Goal: Task Accomplishment & Management: Complete application form

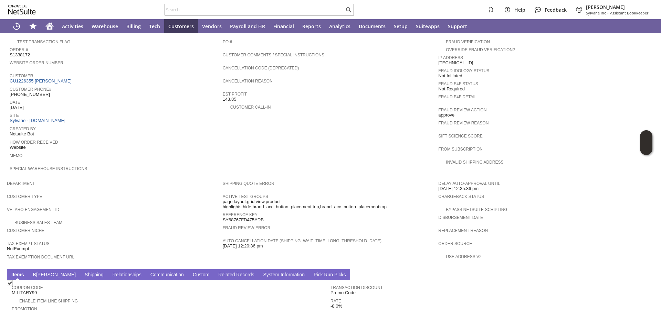
scroll to position [0, 1076]
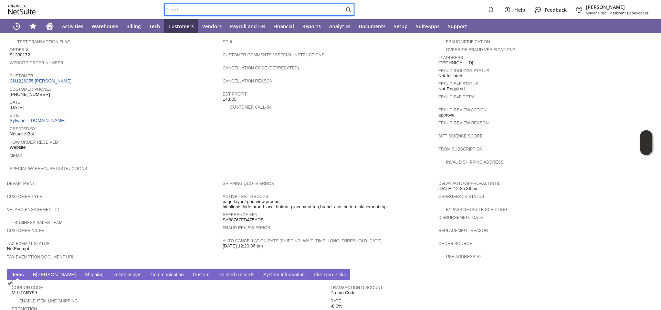
click at [207, 8] on input "text" at bounding box center [254, 10] width 179 height 8
paste input "P218175"
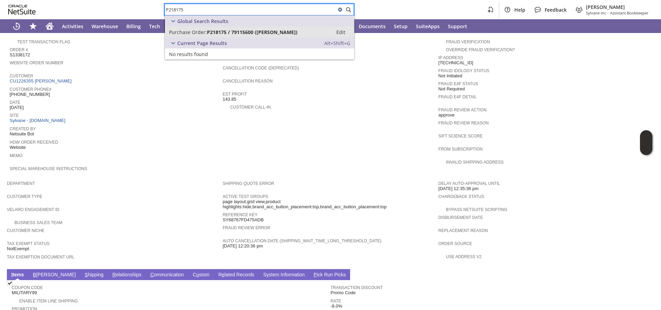
type input "P218175"
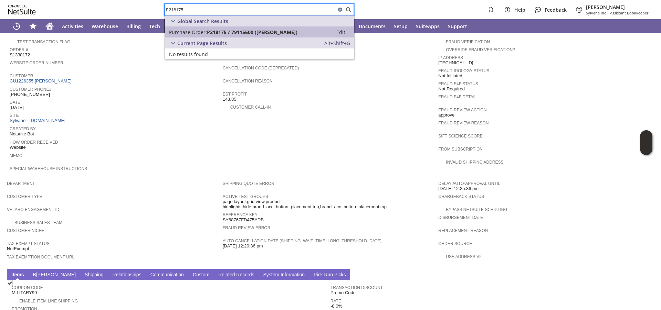
click at [201, 34] on span "Purchase Order:" at bounding box center [188, 32] width 38 height 7
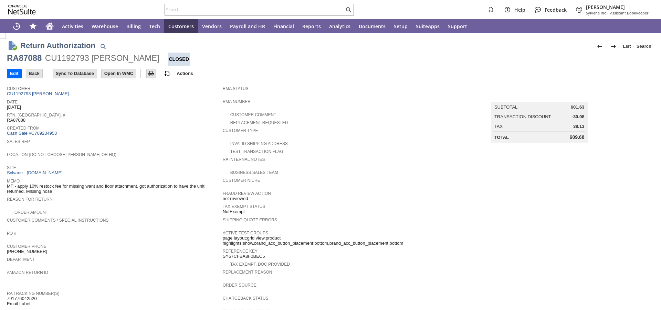
click at [99, 129] on span "Created From" at bounding box center [113, 127] width 212 height 7
click at [163, 101] on span "Date" at bounding box center [113, 101] width 212 height 7
click at [118, 137] on span "Sales Rep" at bounding box center [113, 140] width 212 height 7
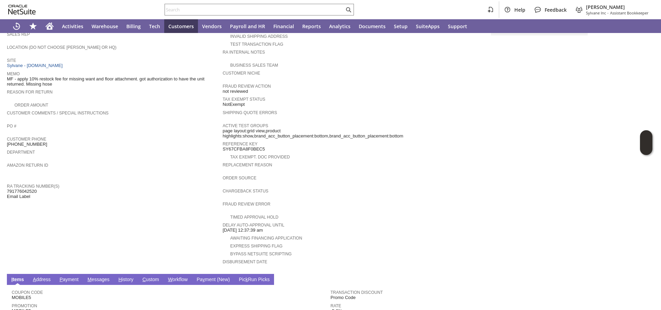
scroll to position [229, 0]
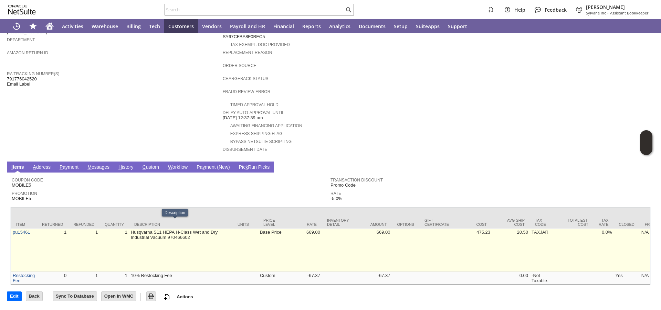
click at [142, 229] on td "Husqvarna S11 HEPA H-Class Wet and Dry Industrial Vacuum 970466602" at bounding box center [180, 250] width 103 height 43
copy tr "Husqvarna S11 HEPA H-Class Wet and Dry Industrial Vacuum 970466602"
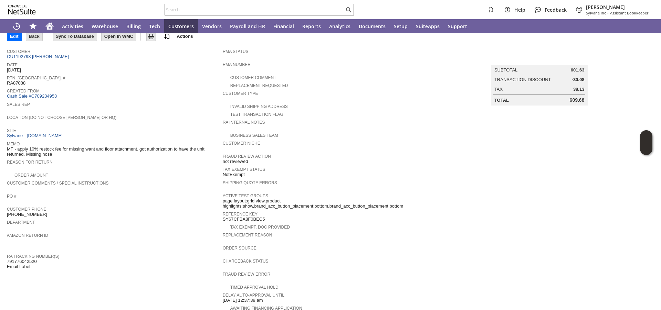
scroll to position [0, 0]
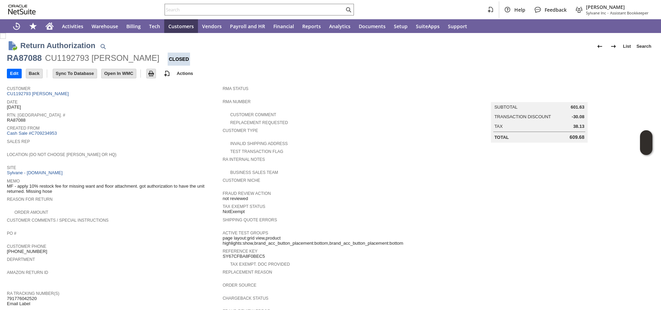
click at [207, 1] on div "Help Feedback Megan Frampton Sylvane Inc - Assistant Bookkeeper" at bounding box center [330, 9] width 661 height 19
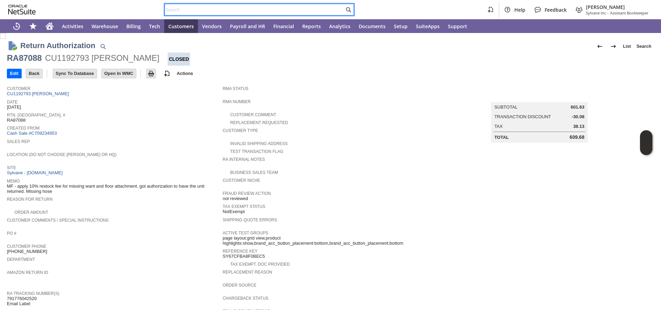
click at [205, 9] on input "text" at bounding box center [254, 10] width 179 height 8
paste input "P214342"
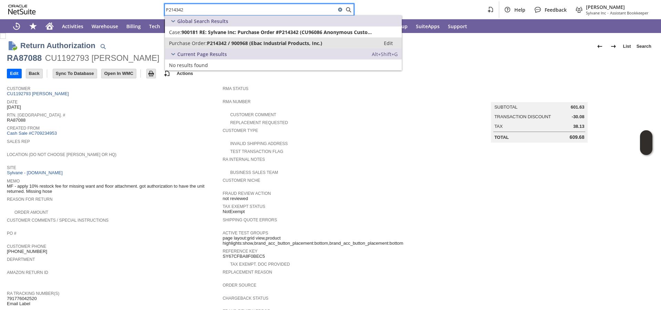
type input "P214342"
click at [190, 42] on span "Purchase Order:" at bounding box center [188, 43] width 38 height 7
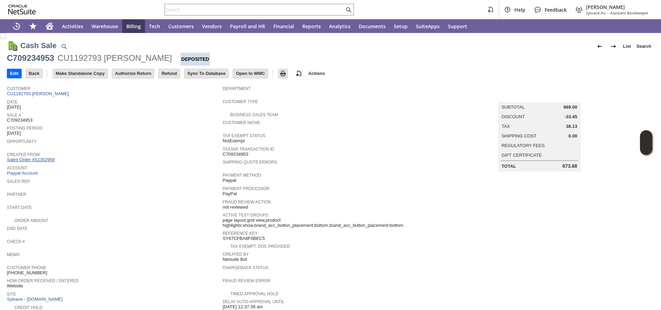
click at [40, 160] on link "Sales Order #S1302958" at bounding box center [32, 159] width 50 height 5
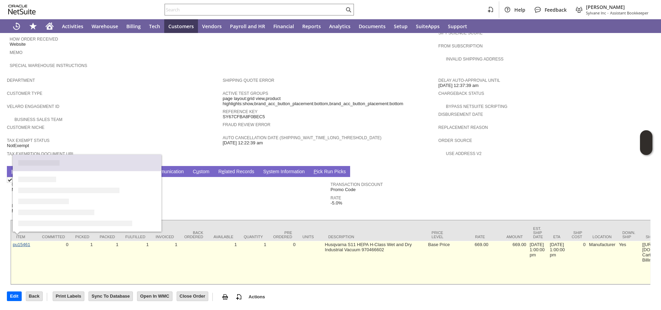
click at [23, 242] on link "pu15461" at bounding box center [22, 244] width 18 height 5
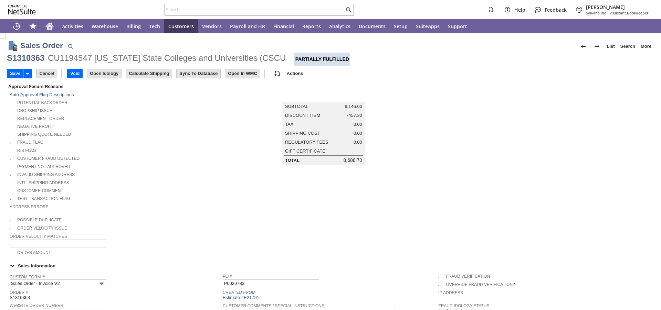
scroll to position [367, 0]
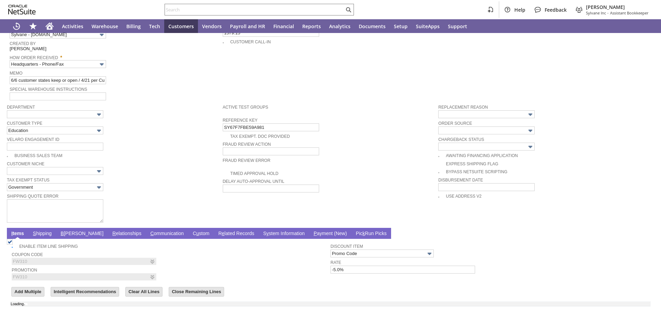
type input "Add"
type input "Copy Previous"
type input "0.00"
type input "OK"
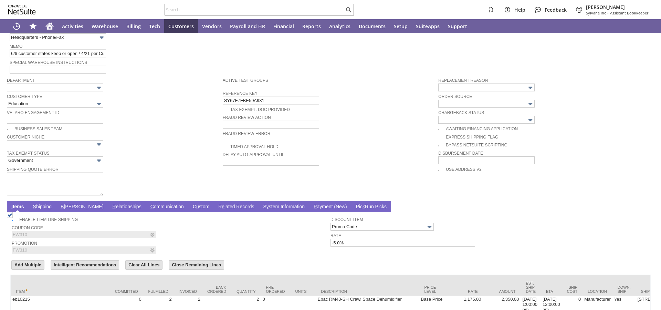
type input "Intelligent Recommendations ⁰"
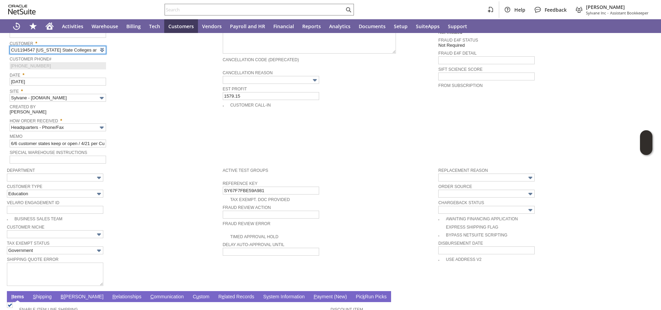
scroll to position [480, 0]
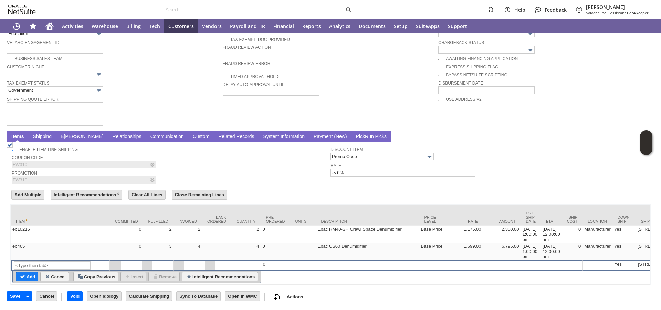
click at [41, 134] on link "S hipping" at bounding box center [42, 137] width 22 height 7
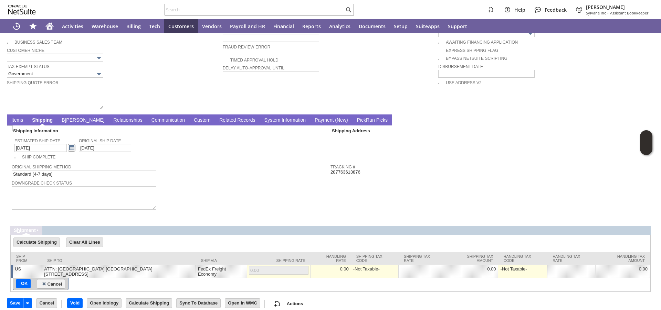
click at [68, 152] on link at bounding box center [72, 148] width 8 height 8
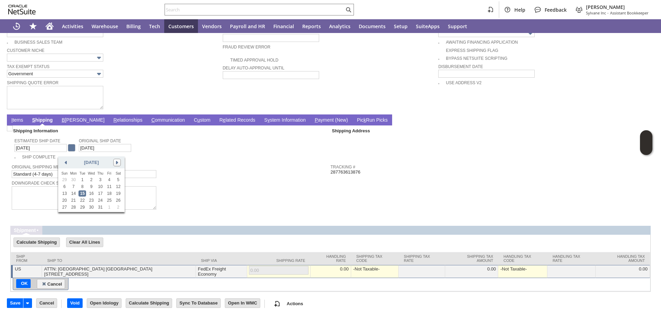
click at [116, 161] on link at bounding box center [117, 163] width 8 height 8
click at [91, 201] on link "20" at bounding box center [91, 200] width 8 height 6
type input "[DATE]"
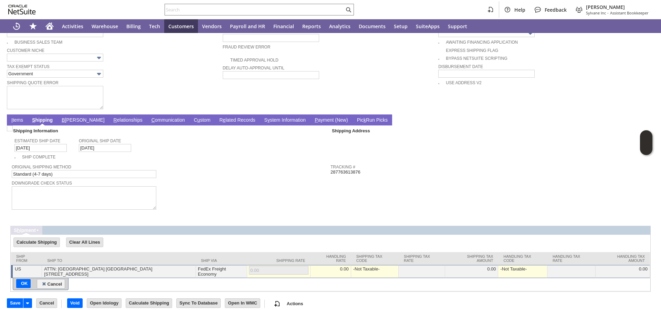
click at [21, 124] on link "I tems" at bounding box center [17, 120] width 15 height 7
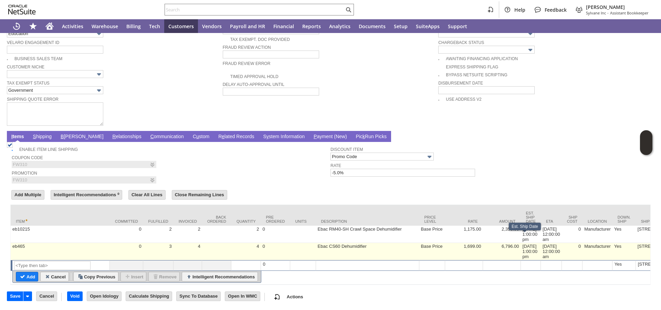
click at [522, 243] on td "7/15/2025 1:00:00 pm" at bounding box center [530, 251] width 20 height 17
type input "7/15/2025 1:00:00 pm"
type input "OK"
type input "Make Copy"
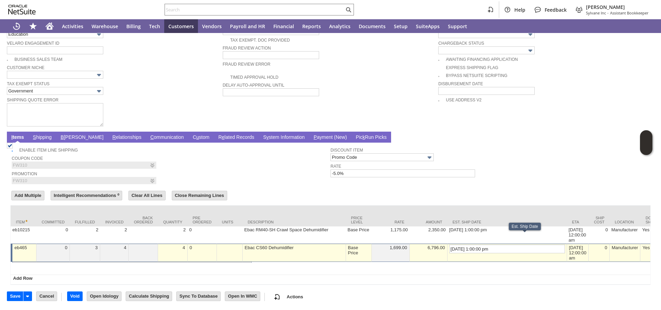
scroll to position [476, 0]
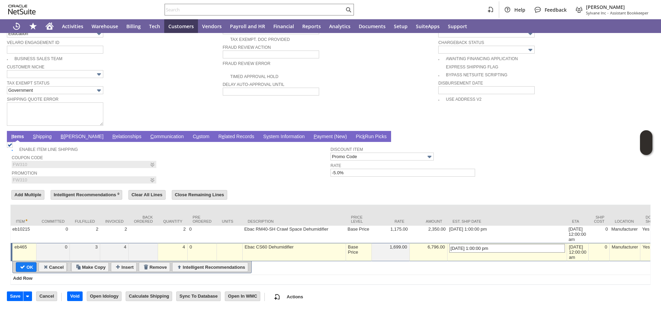
click at [450, 244] on input "7/15/2025 1:00:00 pm" at bounding box center [507, 248] width 116 height 9
type input "[DATE] 1:00:00 pm"
type input "Add"
type input "Copy Previous"
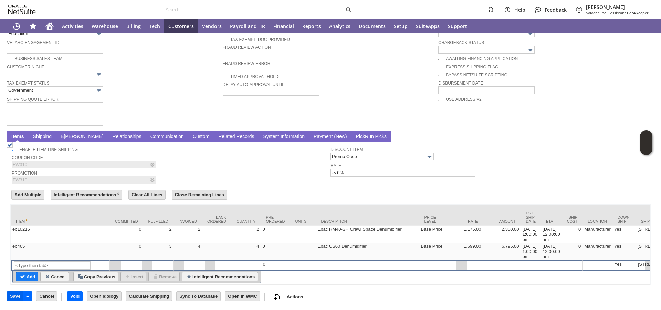
click at [13, 300] on input "Save" at bounding box center [15, 296] width 16 height 9
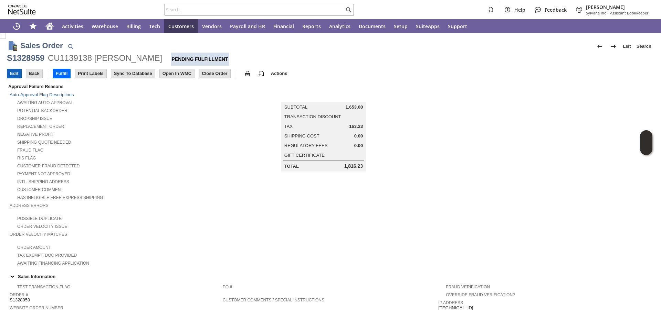
click at [15, 76] on input "Edit" at bounding box center [14, 73] width 14 height 9
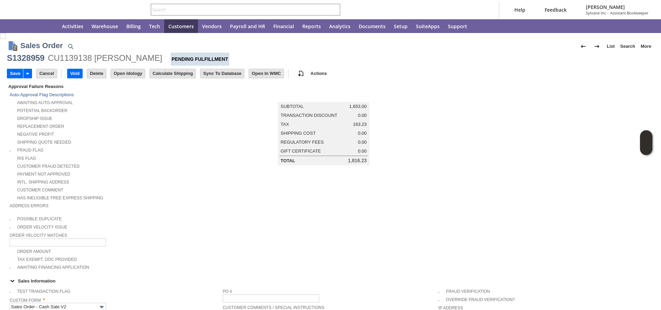
type input "Intelligent Recommendations ⁰"
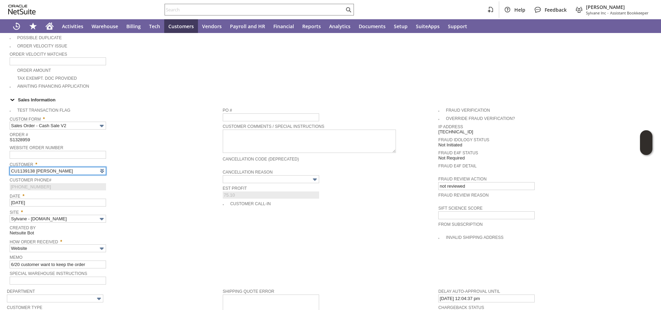
scroll to position [449, 0]
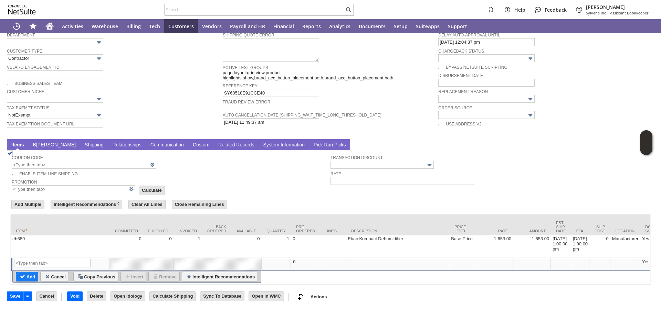
click at [83, 142] on link "S hipping" at bounding box center [94, 145] width 22 height 7
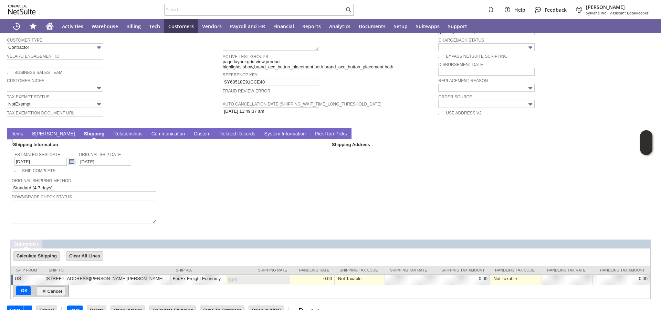
click at [68, 163] on link at bounding box center [72, 162] width 8 height 8
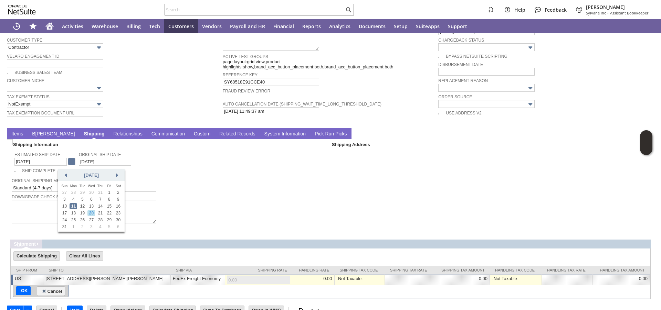
click at [94, 214] on link "20" at bounding box center [91, 213] width 8 height 6
type input "[DATE]"
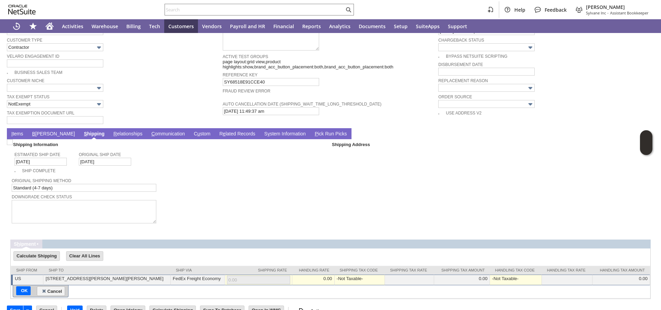
click at [19, 136] on link "I tems" at bounding box center [17, 134] width 15 height 7
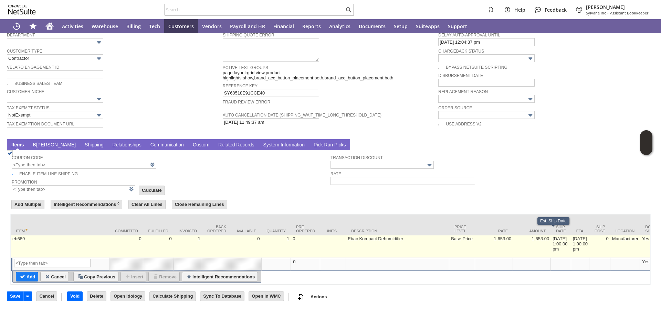
click at [550, 239] on td "8/11/2025 1:00:00 pm" at bounding box center [560, 247] width 20 height 22
type input "8/11/2025 1:00:00 pm"
type input "OK"
type input "Make Copy"
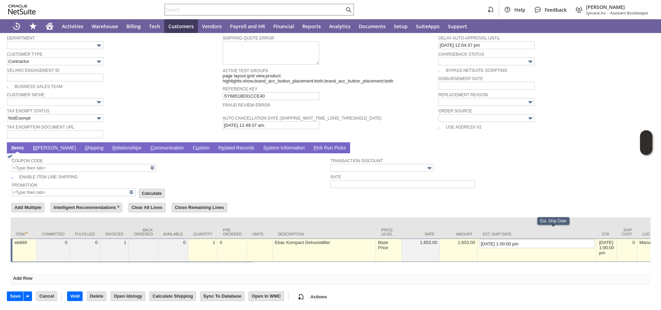
scroll to position [445, 0]
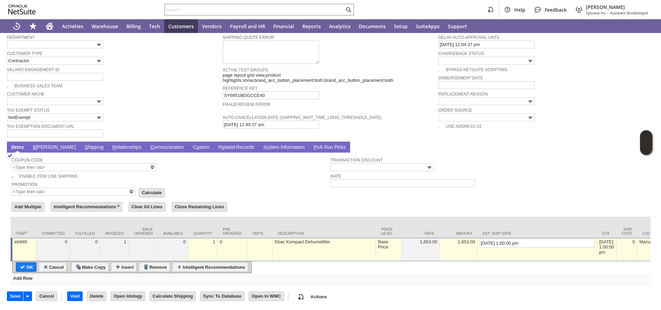
drag, startPoint x: 478, startPoint y: 237, endPoint x: 440, endPoint y: 235, distance: 38.2
type input "[DATE] 1:00:00 pm"
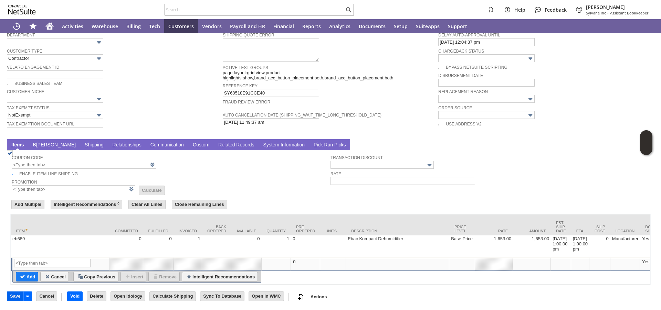
click at [13, 297] on input "Save" at bounding box center [15, 296] width 16 height 9
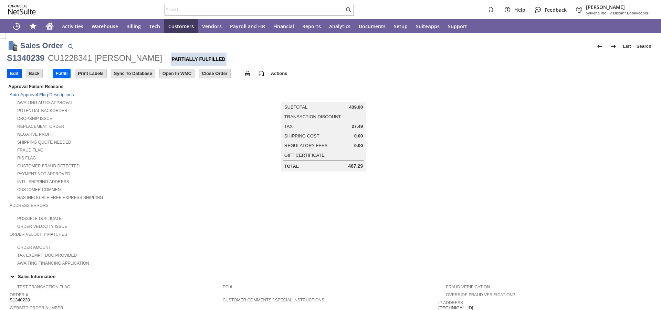
click at [14, 75] on input "Edit" at bounding box center [14, 73] width 14 height 9
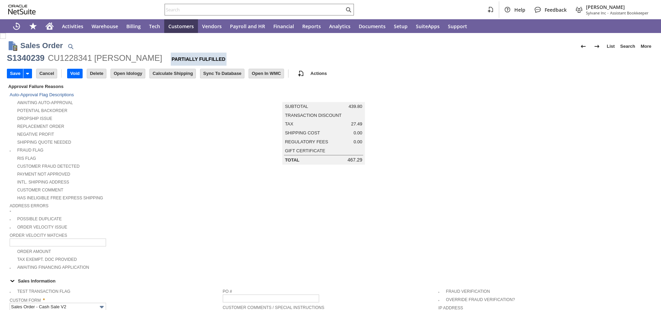
scroll to position [375, 0]
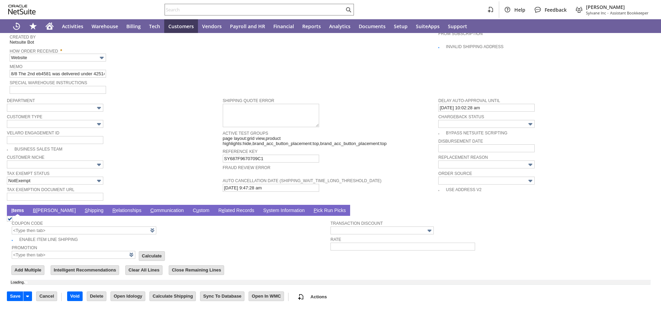
type input "Add"
type input "Copy Previous"
type input "0.00"
type input "OK"
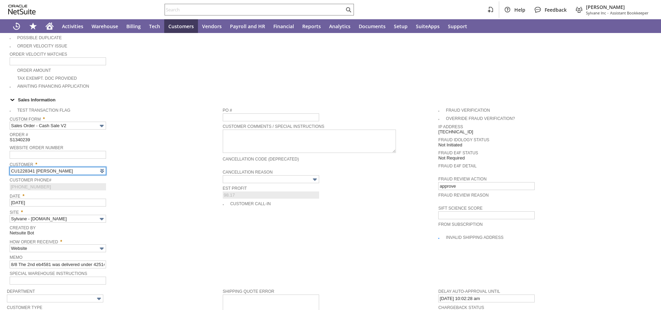
type input "Intelligent Recommendations ⁰"
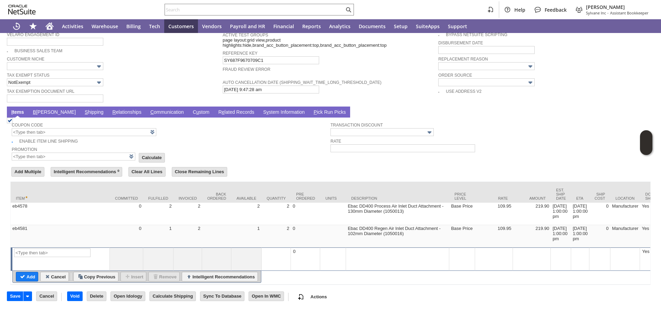
click at [83, 109] on link "S hipping" at bounding box center [94, 112] width 22 height 7
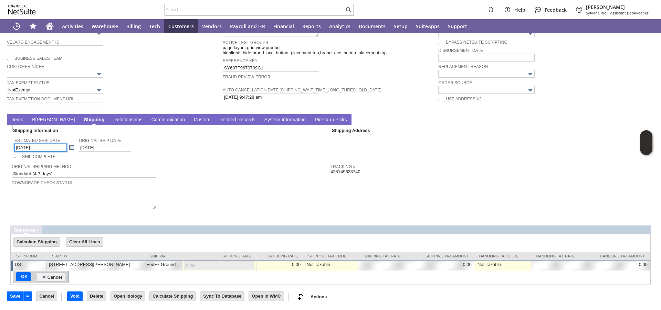
scroll to position [467, 0]
click at [68, 147] on link at bounding box center [72, 148] width 8 height 8
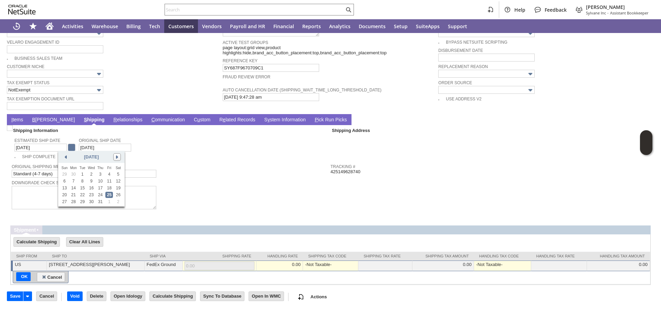
click at [118, 159] on link at bounding box center [117, 157] width 8 height 8
click at [89, 198] on link "20" at bounding box center [91, 195] width 8 height 6
type input "[DATE]"
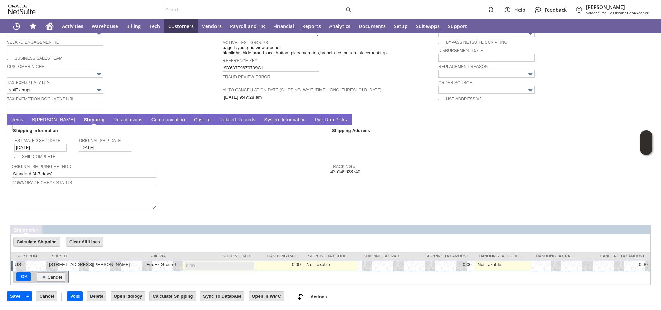
click at [14, 120] on link "I tems" at bounding box center [17, 120] width 15 height 7
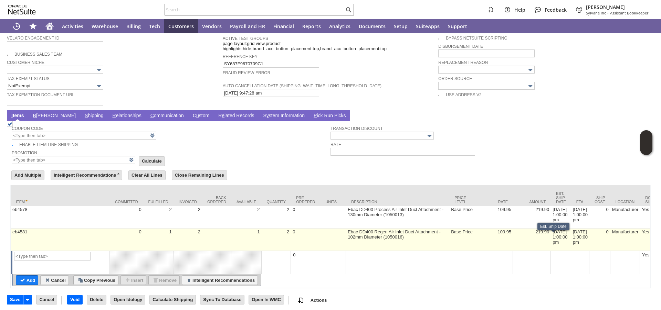
click at [550, 248] on td "[DATE] 1:00:00 pm" at bounding box center [560, 240] width 20 height 22
type input "[DATE] 1:00:00 pm"
type input "eb4581"
type input "OK"
type input "Make Copy"
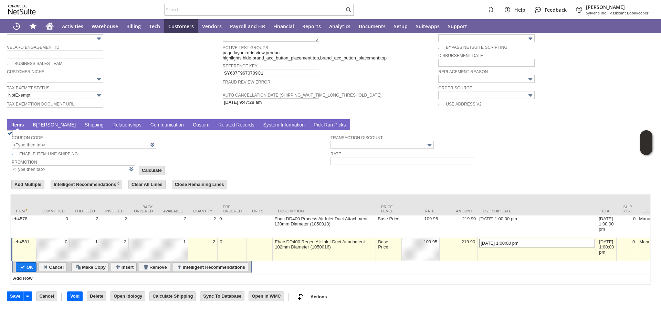
click at [479, 240] on input "[DATE] 1:00:00 pm" at bounding box center [537, 243] width 116 height 9
drag, startPoint x: 477, startPoint y: 240, endPoint x: 455, endPoint y: 239, distance: 21.7
type input "[DATE] 1:00:00 pm"
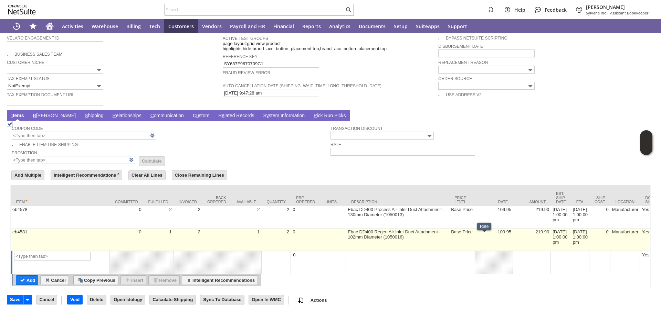
click at [550, 242] on td "[DATE] 1:00:00 pm" at bounding box center [560, 240] width 20 height 22
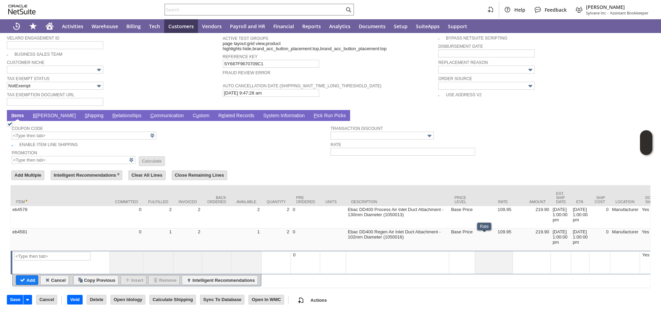
type input "[DATE] 1:00:00 pm"
type input "OK"
type input "Make Copy"
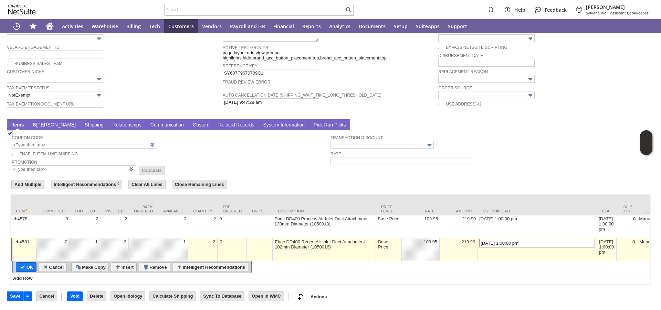
click at [479, 239] on input "[DATE] 1:00:00 pm" at bounding box center [537, 243] width 116 height 9
type input "[DATE] 1:00:00 pm"
type input "Add"
type input "Copy Previous"
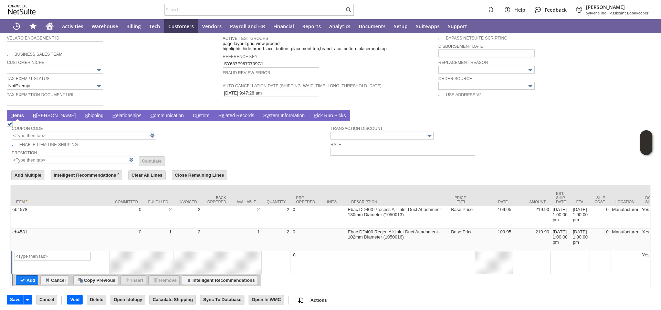
scroll to position [484, 0]
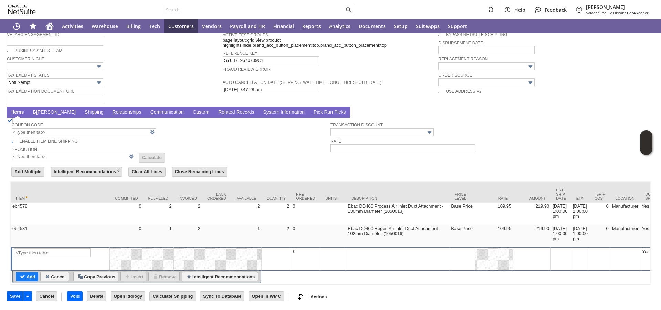
click at [17, 296] on input "Save" at bounding box center [15, 296] width 16 height 9
